Goal: Find specific page/section: Find specific page/section

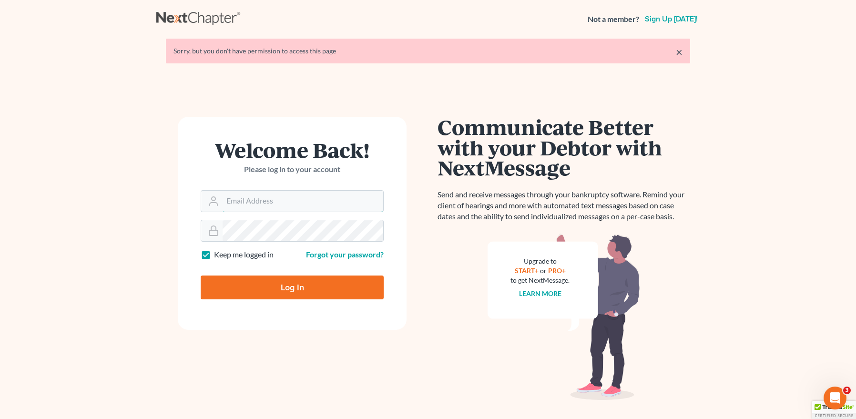
type input "[EMAIL_ADDRESS][DOMAIN_NAME]"
click at [295, 286] on input "Log In" at bounding box center [292, 288] width 183 height 24
type input "Thinking..."
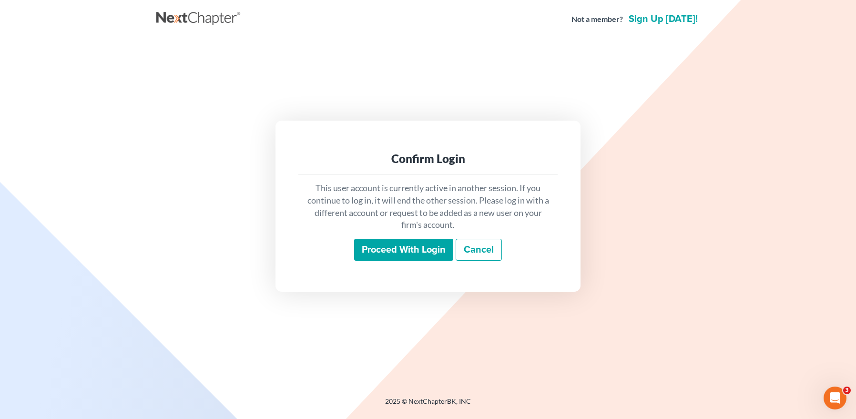
click at [383, 244] on input "Proceed with login" at bounding box center [403, 250] width 99 height 22
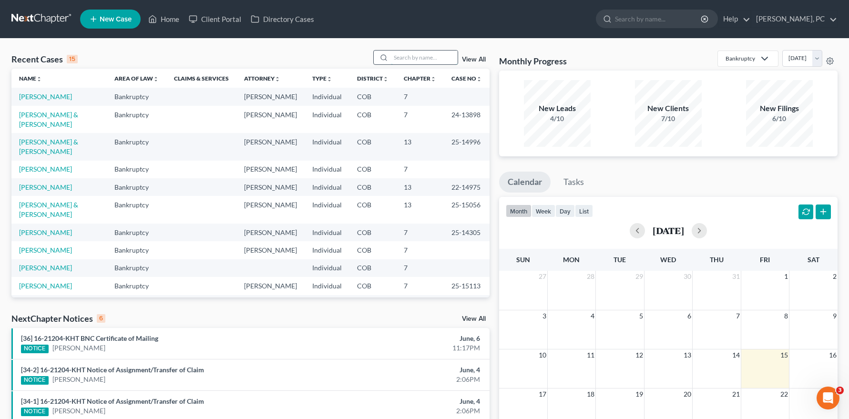
click at [399, 57] on input "search" at bounding box center [424, 58] width 67 height 14
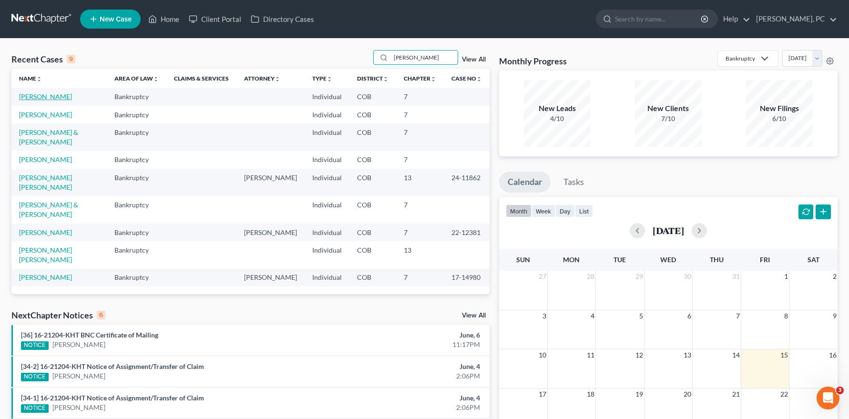
type input "martinez"
click at [56, 94] on link "Martinez, Adrian" at bounding box center [45, 96] width 53 height 8
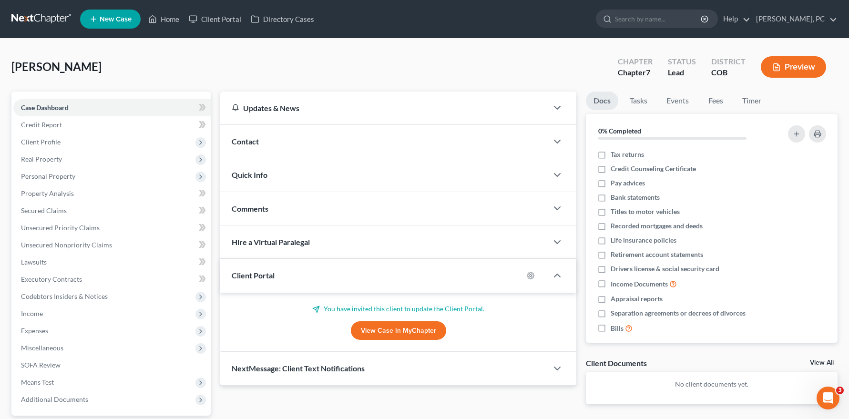
click at [384, 329] on link "View Case in MyChapter" at bounding box center [398, 330] width 95 height 19
click at [391, 331] on link "View Case in MyChapter" at bounding box center [398, 330] width 95 height 19
